Goal: Information Seeking & Learning: Check status

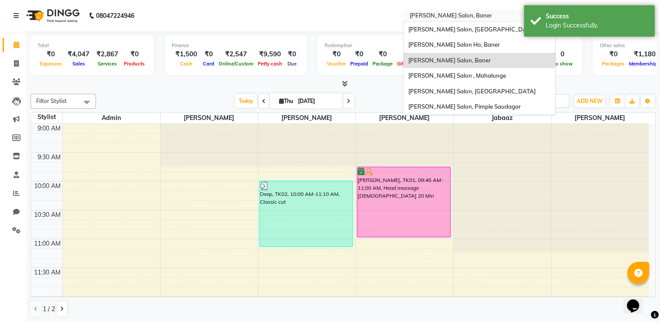
click at [439, 20] on input "text" at bounding box center [470, 16] width 126 height 9
click at [431, 71] on div "[PERSON_NAME] Salon , Mahalunge" at bounding box center [479, 76] width 152 height 16
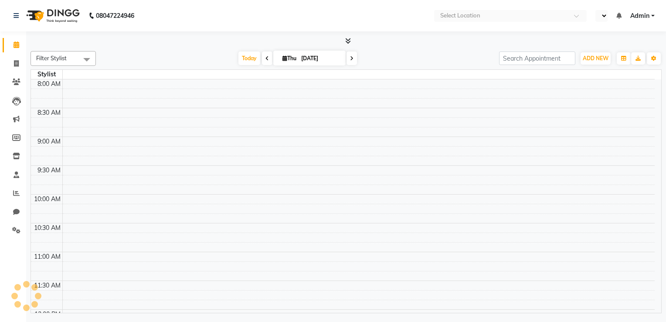
select select "en"
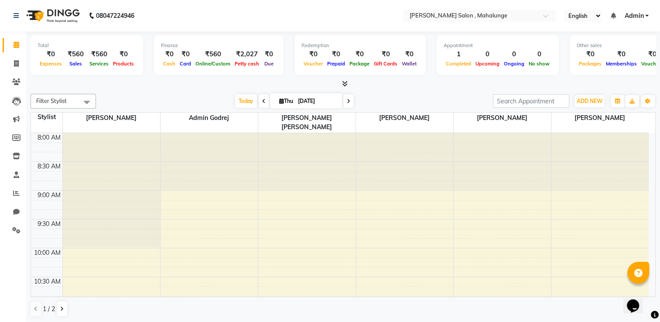
click at [342, 83] on icon at bounding box center [345, 83] width 6 height 7
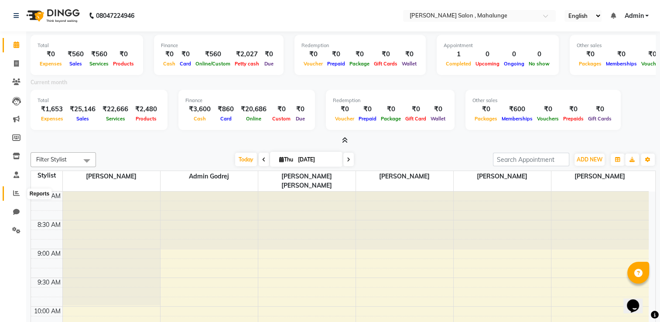
click at [17, 194] on icon at bounding box center [16, 193] width 7 height 7
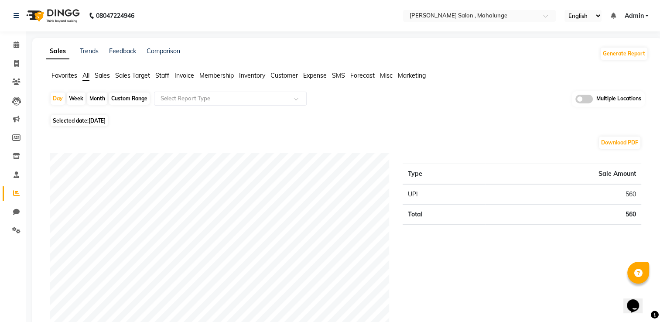
click at [100, 101] on div "Month" at bounding box center [97, 98] width 20 height 12
select select "9"
select select "2025"
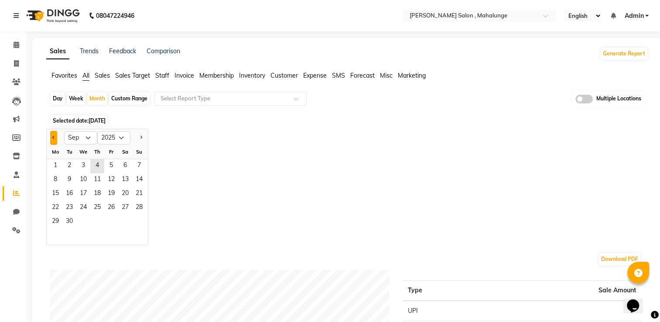
click at [55, 136] on button "Previous month" at bounding box center [53, 138] width 7 height 14
select select "8"
click at [106, 172] on span "1" at bounding box center [111, 166] width 14 height 14
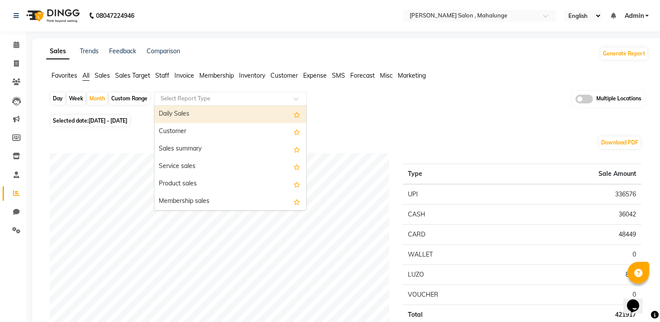
click at [213, 95] on input "text" at bounding box center [222, 98] width 126 height 9
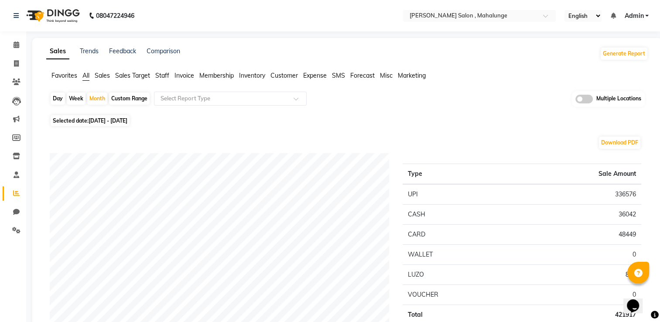
click at [161, 74] on span "Staff" at bounding box center [162, 76] width 14 height 8
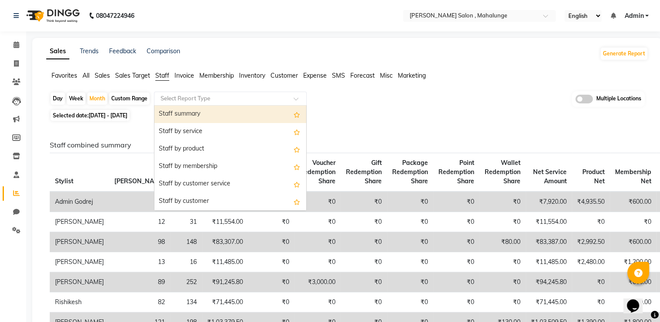
click at [206, 101] on input "text" at bounding box center [222, 98] width 126 height 9
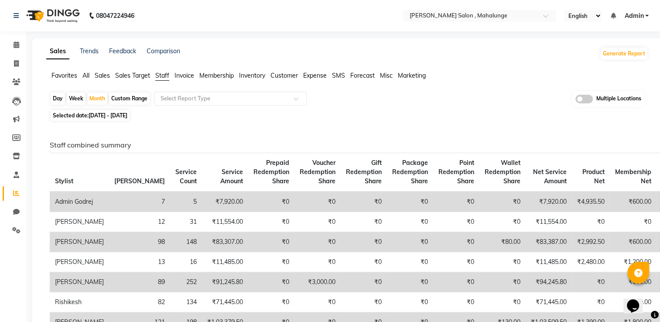
click at [360, 148] on h6 "Staff combined summary" at bounding box center [345, 145] width 591 height 8
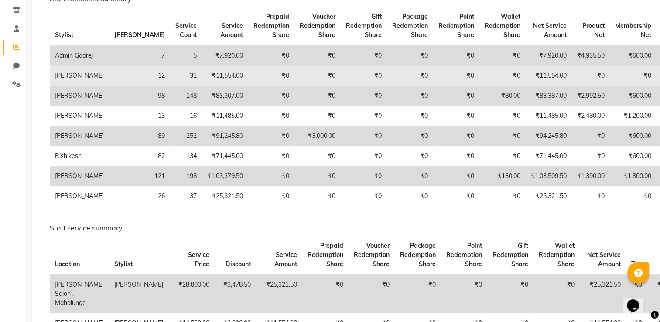
scroll to position [148, 0]
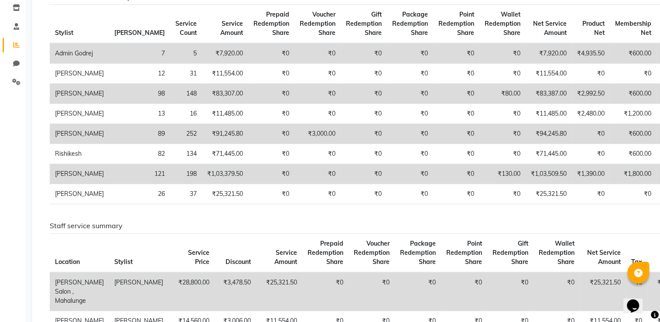
click at [202, 184] on td "₹1,03,379.50" at bounding box center [225, 174] width 46 height 20
click at [165, 211] on div "Staff combined summary Stylist Bill Count Service Count Service Amount Prepaid …" at bounding box center [345, 102] width 604 height 219
click at [572, 44] on td "₹4,935.50" at bounding box center [591, 53] width 38 height 20
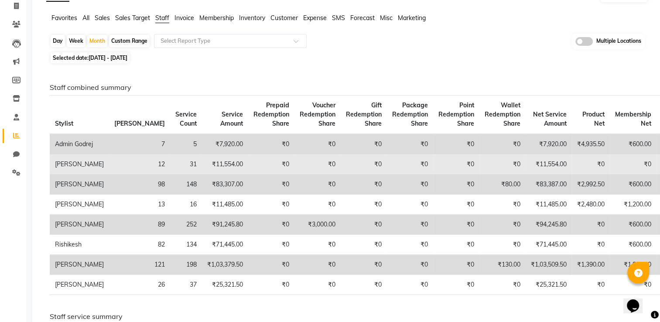
scroll to position [0, 0]
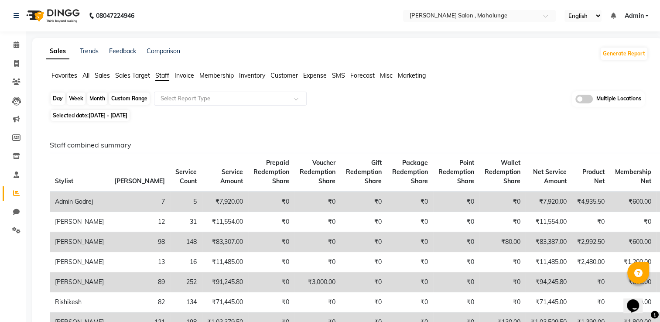
click at [100, 99] on div "Month" at bounding box center [97, 98] width 20 height 12
select select "8"
select select "2025"
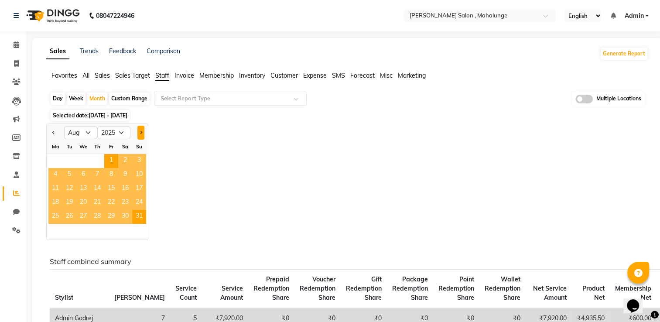
click at [138, 130] on button "Next month" at bounding box center [140, 133] width 7 height 14
select select "9"
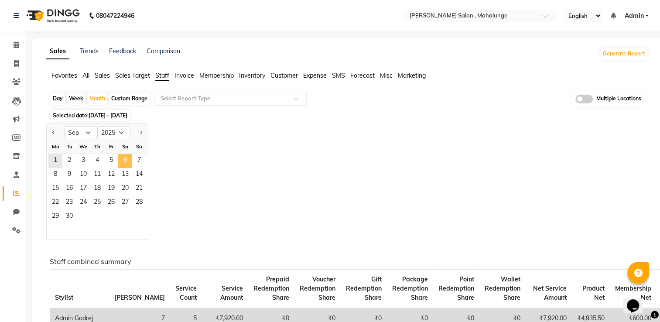
click at [121, 164] on span "6" at bounding box center [125, 161] width 14 height 14
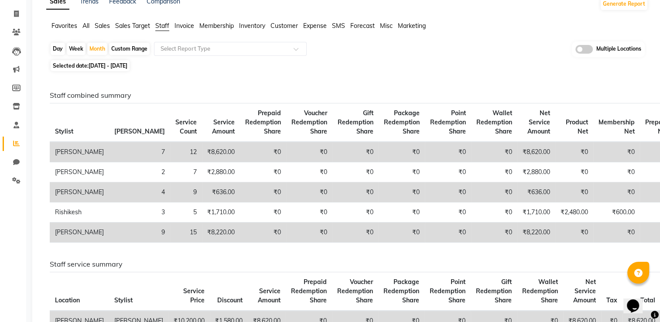
scroll to position [41, 0]
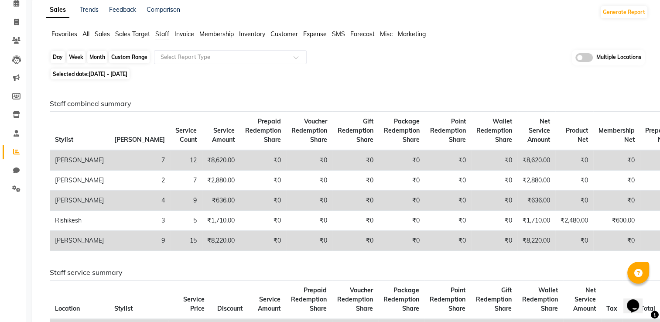
click at [96, 54] on div "Month" at bounding box center [97, 57] width 20 height 12
select select "9"
select select "2025"
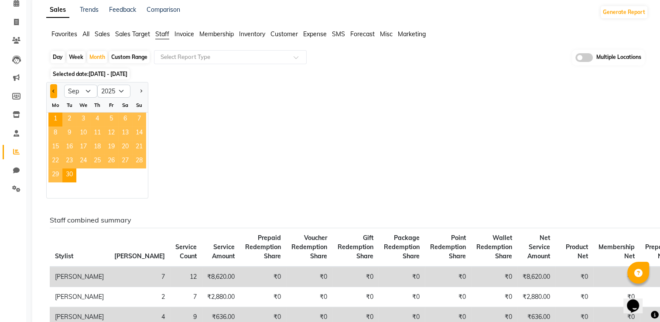
click at [51, 93] on button "Previous month" at bounding box center [53, 91] width 7 height 14
select select "8"
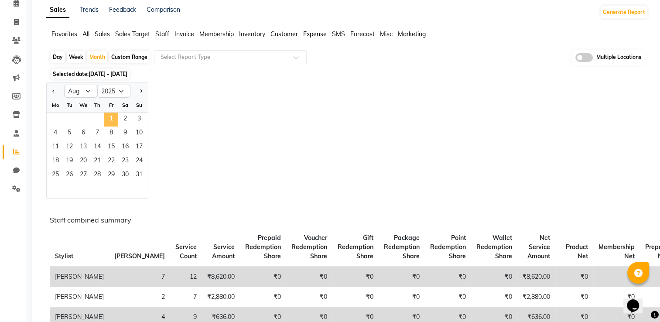
click at [117, 118] on span "1" at bounding box center [111, 120] width 14 height 14
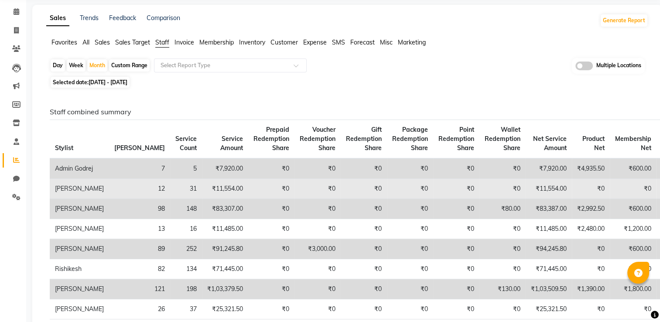
scroll to position [33, 0]
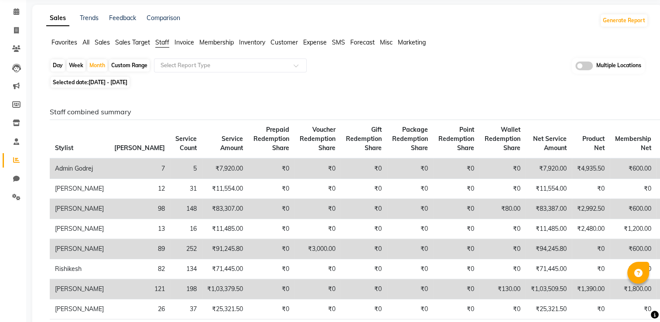
click at [123, 79] on span "01-08-2025 - 31-08-2025" at bounding box center [108, 82] width 39 height 7
select select "8"
select select "2025"
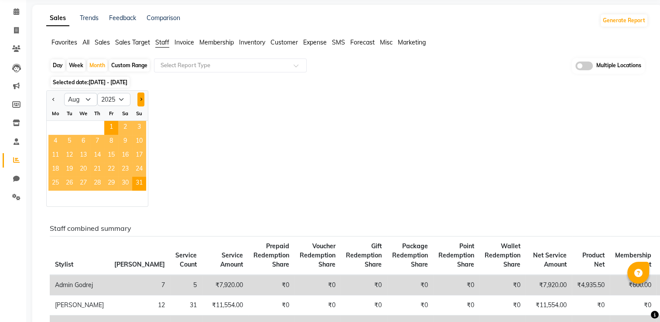
click at [143, 99] on button "Next month" at bounding box center [140, 99] width 7 height 14
select select "9"
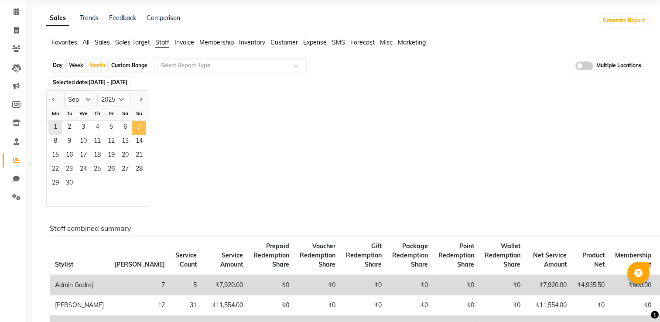
click at [137, 126] on span "7" at bounding box center [139, 128] width 14 height 14
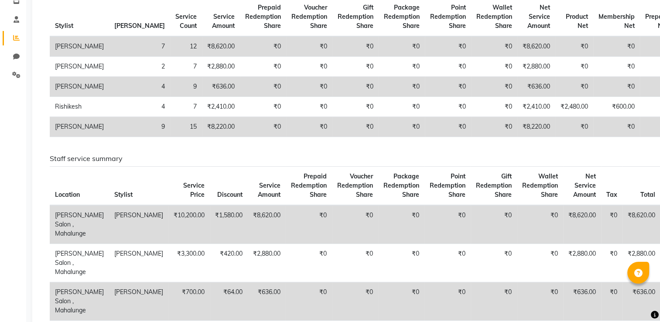
scroll to position [120, 0]
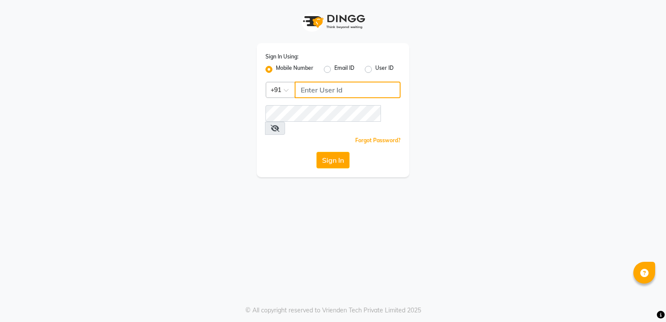
type input "9890515197"
click at [338, 152] on button "Sign In" at bounding box center [333, 160] width 33 height 17
